Goal: Navigation & Orientation: Find specific page/section

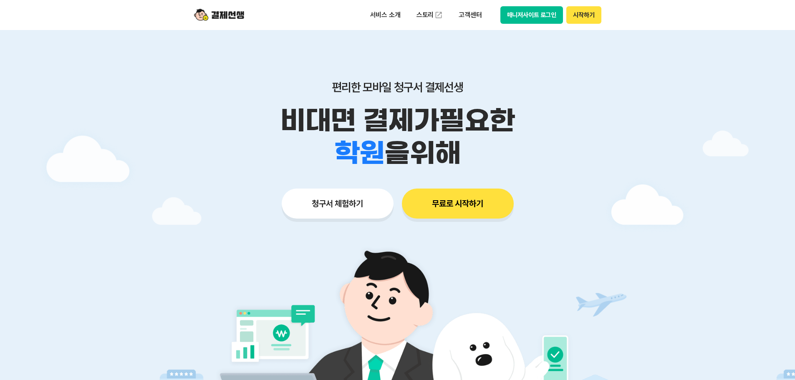
click at [520, 15] on button "매니저사이트 로그인" at bounding box center [532, 15] width 63 height 18
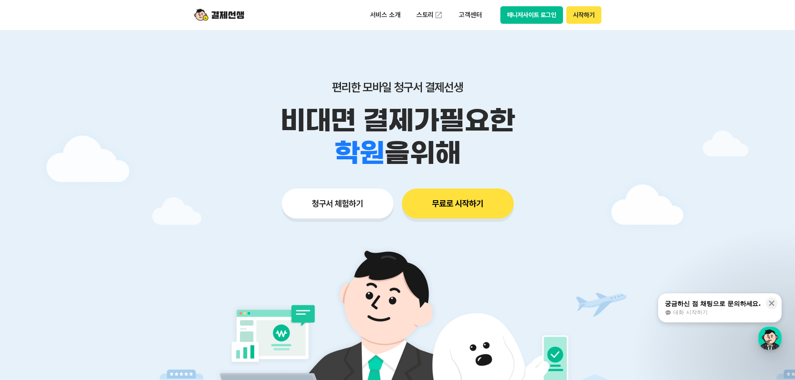
click at [542, 18] on button "매니저사이트 로그인" at bounding box center [532, 15] width 63 height 18
click at [589, 21] on button "시작하기" at bounding box center [584, 15] width 35 height 18
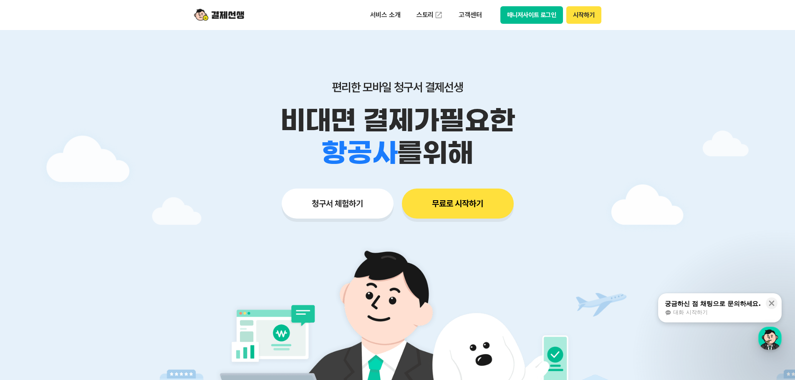
click at [530, 16] on button "매니저사이트 로그인" at bounding box center [532, 15] width 63 height 18
click at [772, 304] on icon at bounding box center [772, 303] width 8 height 8
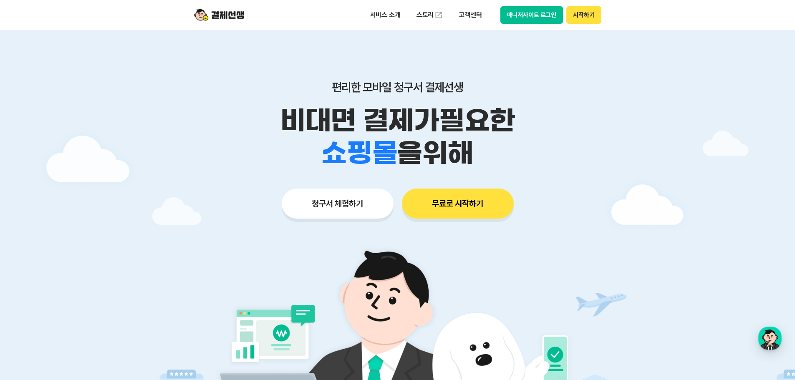
click at [529, 18] on button "매니저사이트 로그인" at bounding box center [532, 15] width 63 height 18
click at [586, 17] on button "시작하기" at bounding box center [584, 15] width 35 height 18
click at [584, 219] on div "편리한 모바일 청구서 결제선생 비대면 결제가 필요한 학원 공부방 호텔 쇼핑몰 병원 배달 보험사 항공사 골프장 을 위해 청구서 체험하기 무료로 …" at bounding box center [398, 133] width 428 height 206
click at [528, 17] on button "매니저사이트 로그인" at bounding box center [532, 15] width 63 height 18
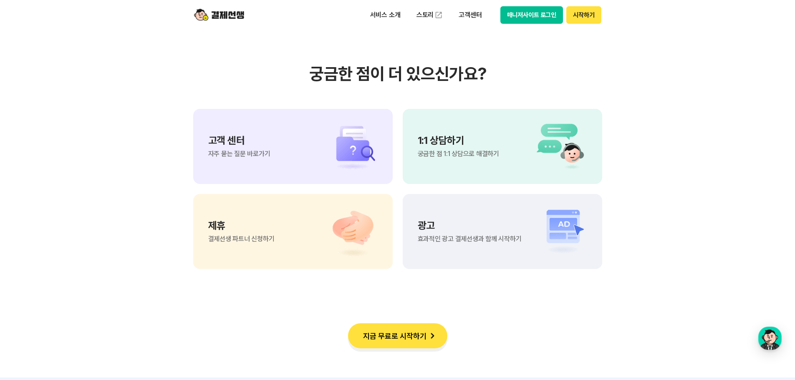
scroll to position [7480, 0]
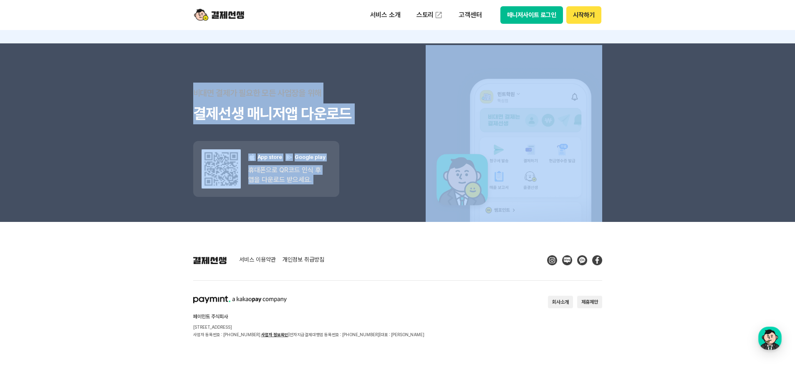
drag, startPoint x: 797, startPoint y: 173, endPoint x: 733, endPoint y: 134, distance: 75.5
click at [268, 336] on link "사업자 정보확인" at bounding box center [274, 334] width 27 height 5
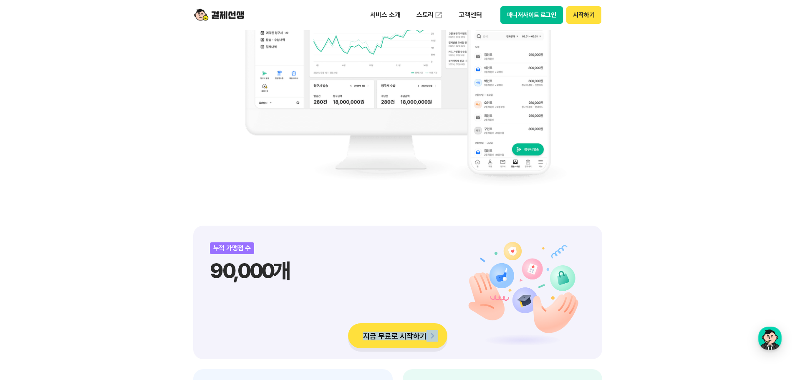
scroll to position [0, 0]
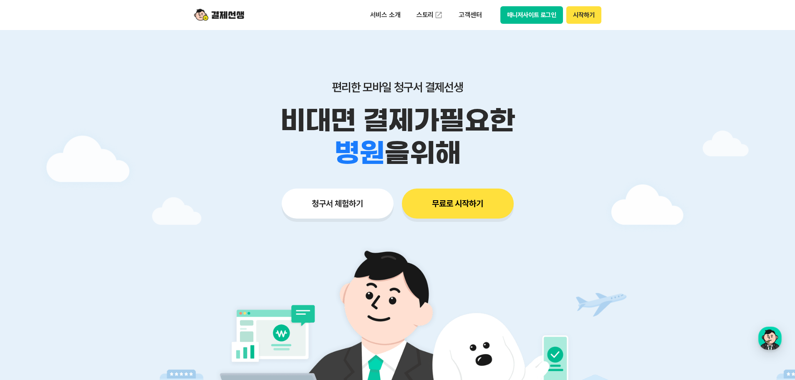
click at [524, 15] on button "매니저사이트 로그인" at bounding box center [532, 15] width 63 height 18
